Goal: Navigation & Orientation: Go to known website

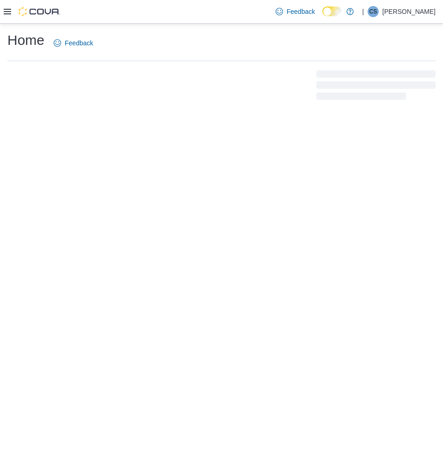
click at [4, 11] on icon at bounding box center [7, 12] width 7 height 6
